Goal: Task Accomplishment & Management: Complete application form

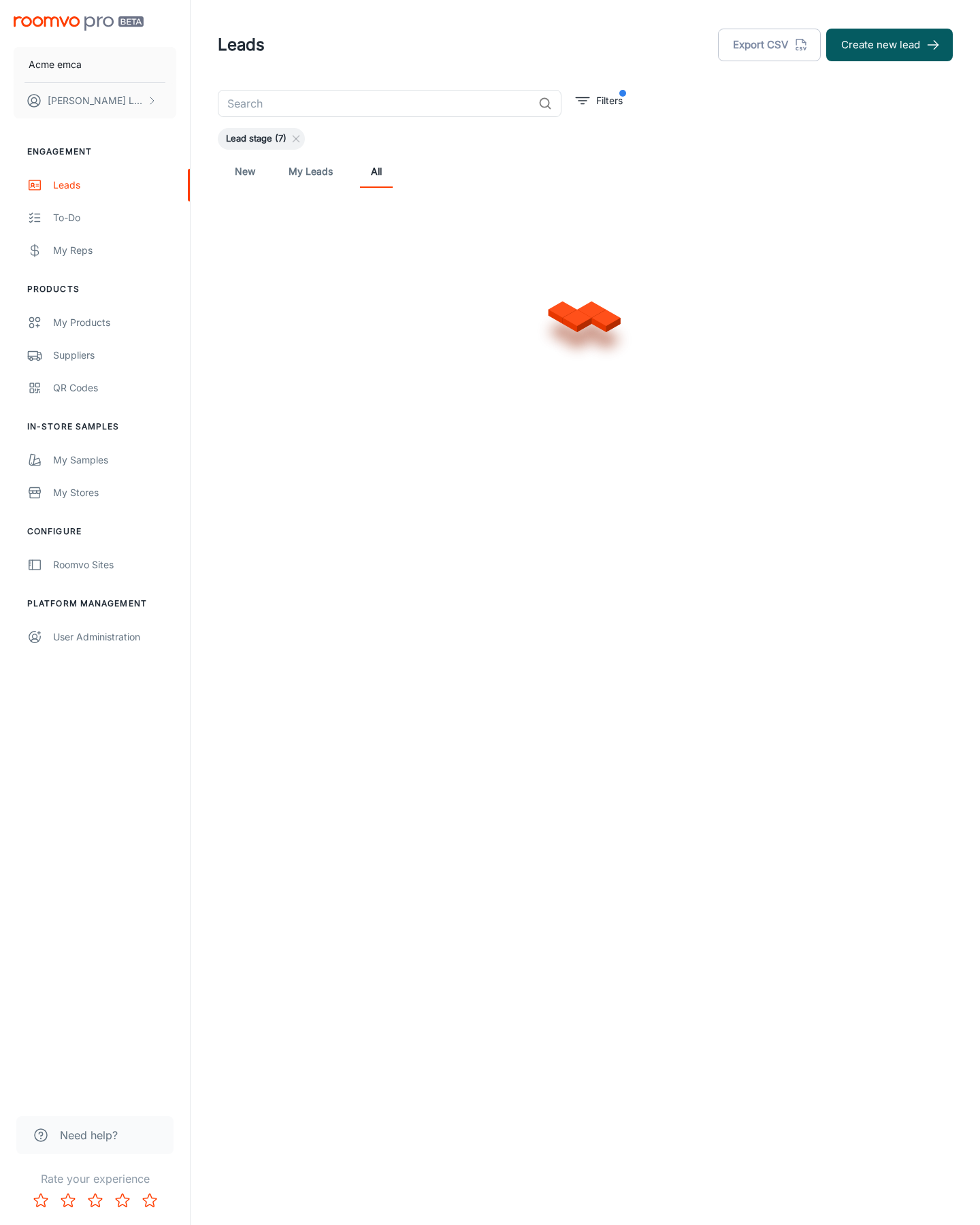
click at [889, 45] on button "Create new lead" at bounding box center [889, 44] width 126 height 33
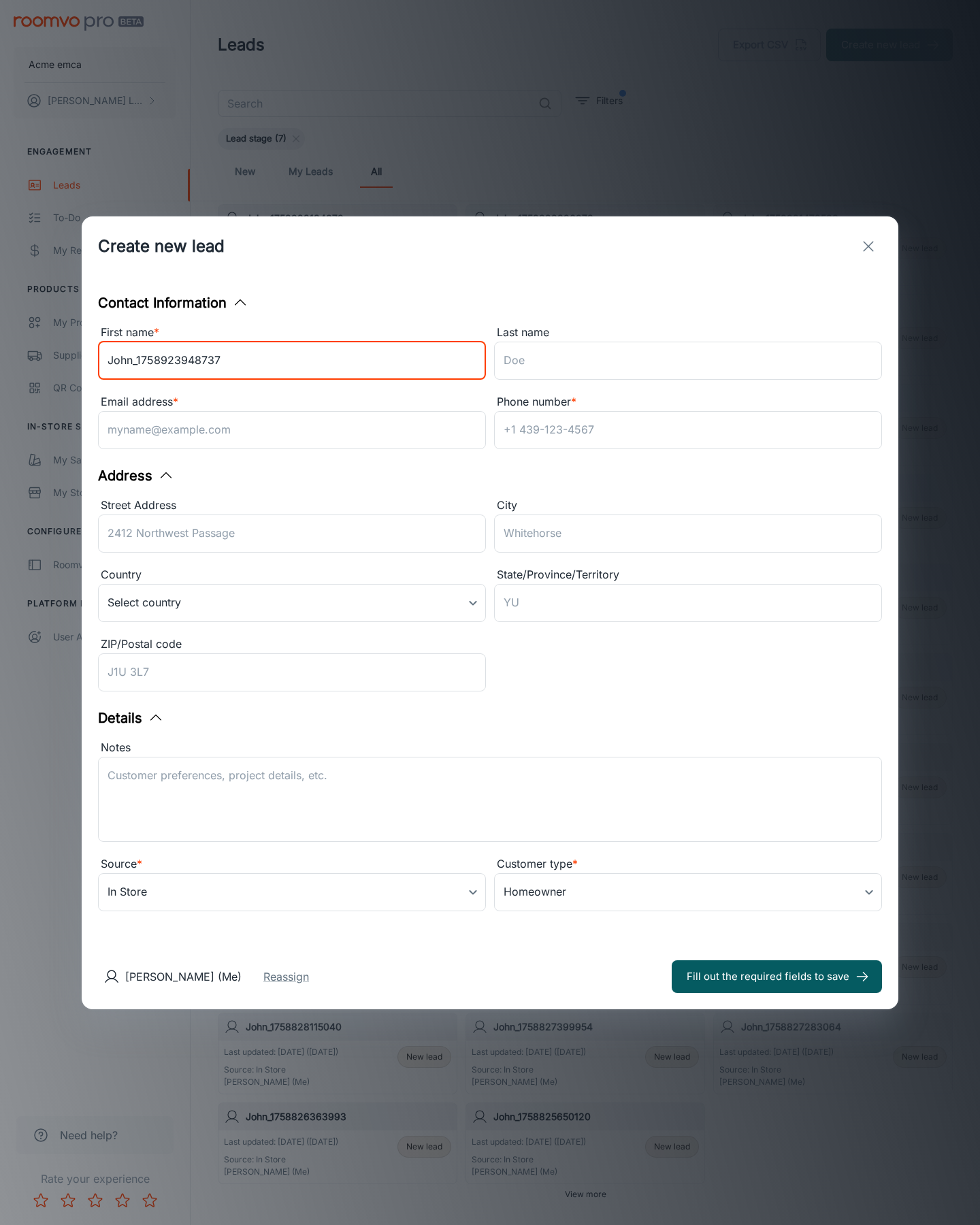
type input "John_1758923948737"
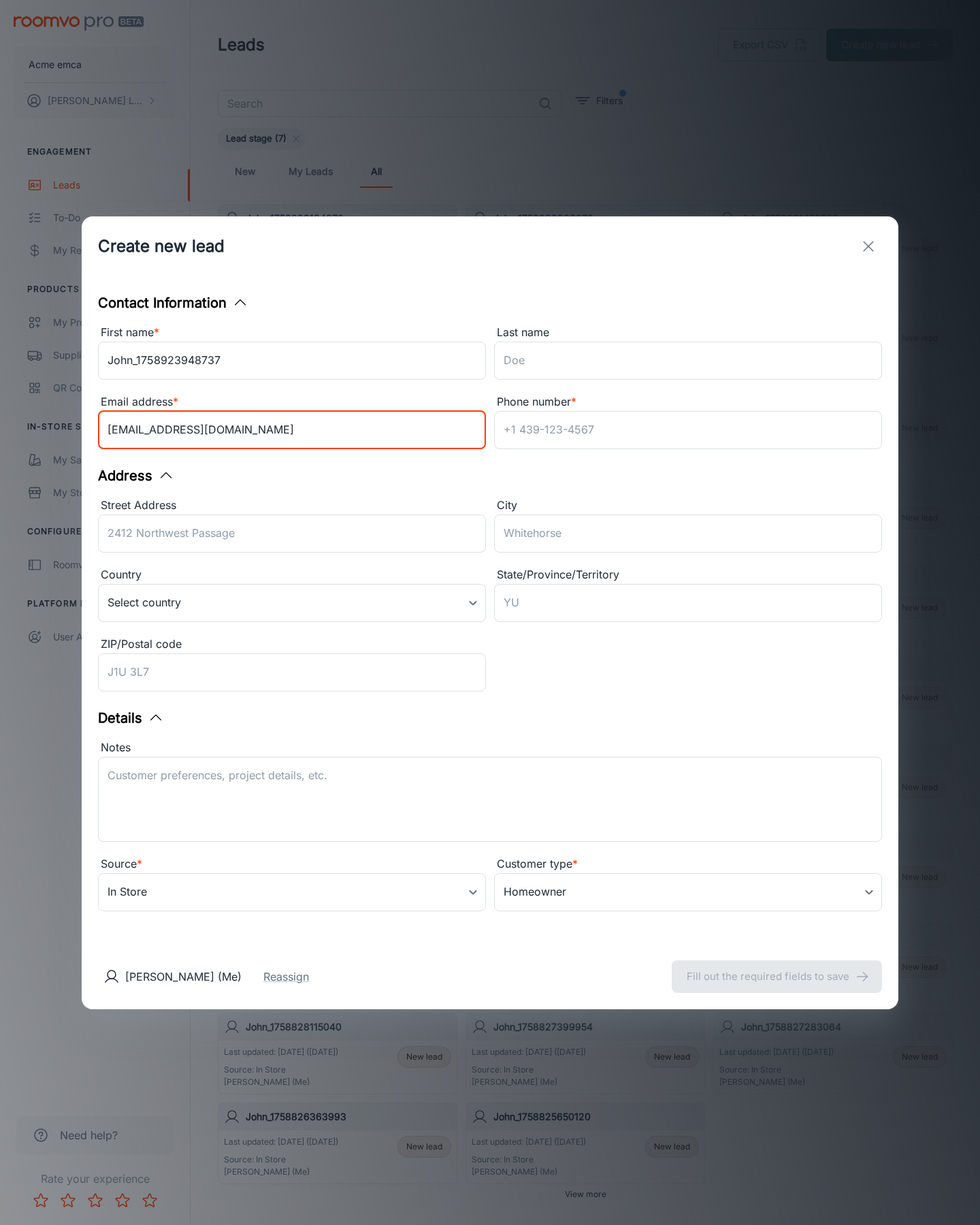
type input "[EMAIL_ADDRESS][DOMAIN_NAME]"
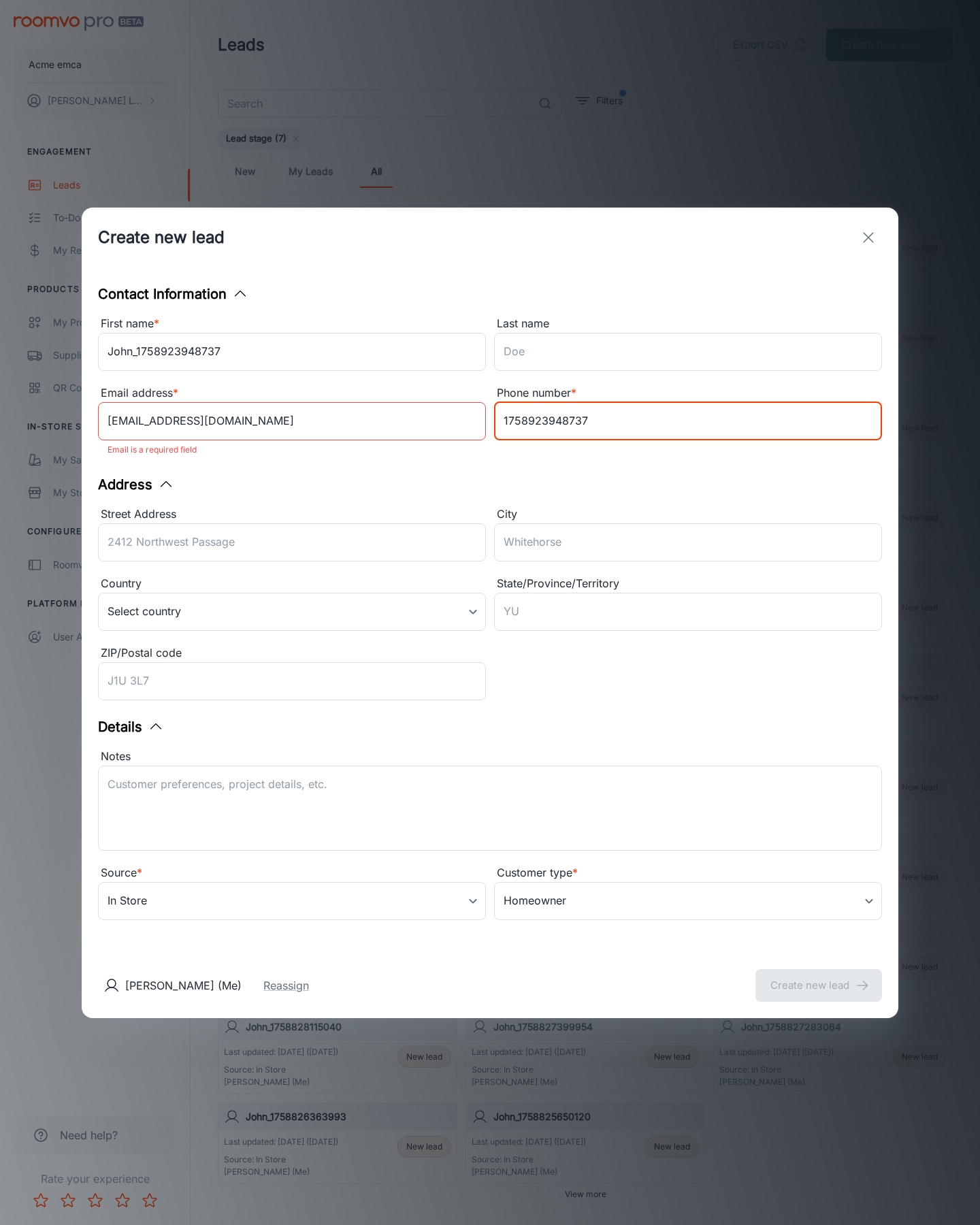
type input "1758923948737"
click at [819, 976] on button "Create new lead" at bounding box center [818, 985] width 126 height 33
